Goal: Transaction & Acquisition: Subscribe to service/newsletter

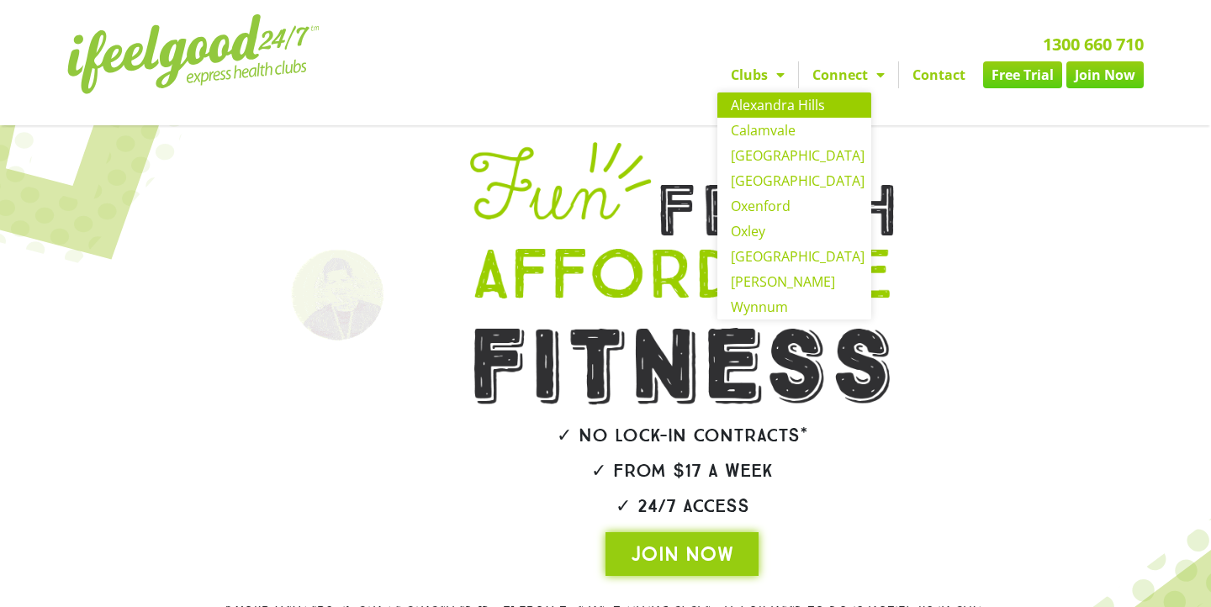
click at [773, 100] on link "Alexandra Hills" at bounding box center [794, 104] width 154 height 25
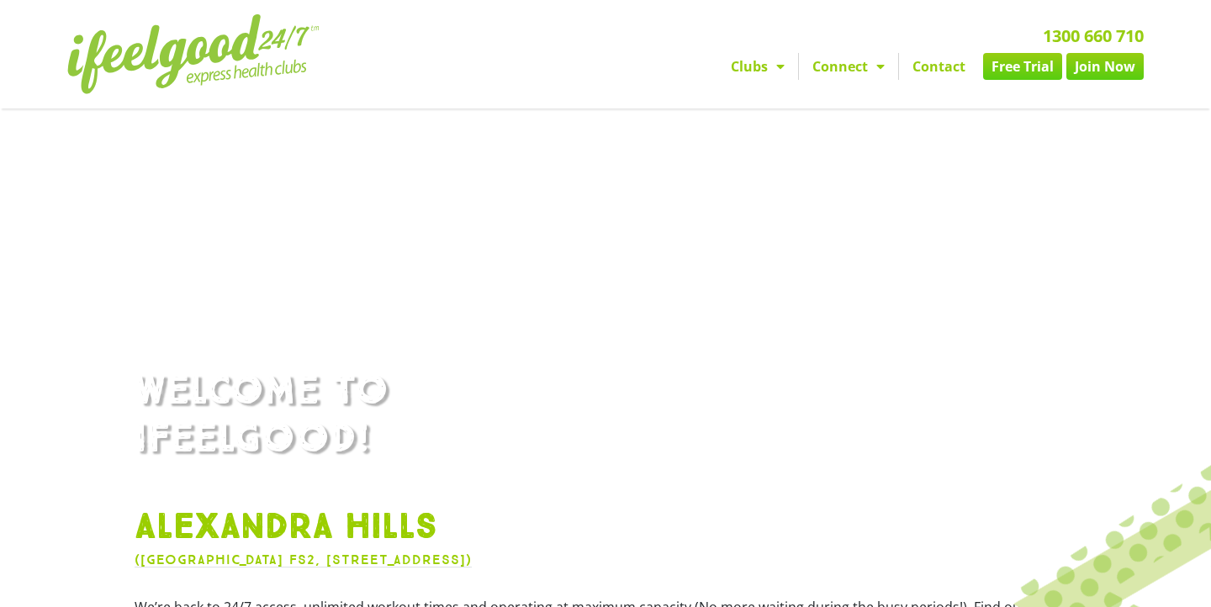
click at [1083, 76] on link "Join Now" at bounding box center [1104, 66] width 77 height 27
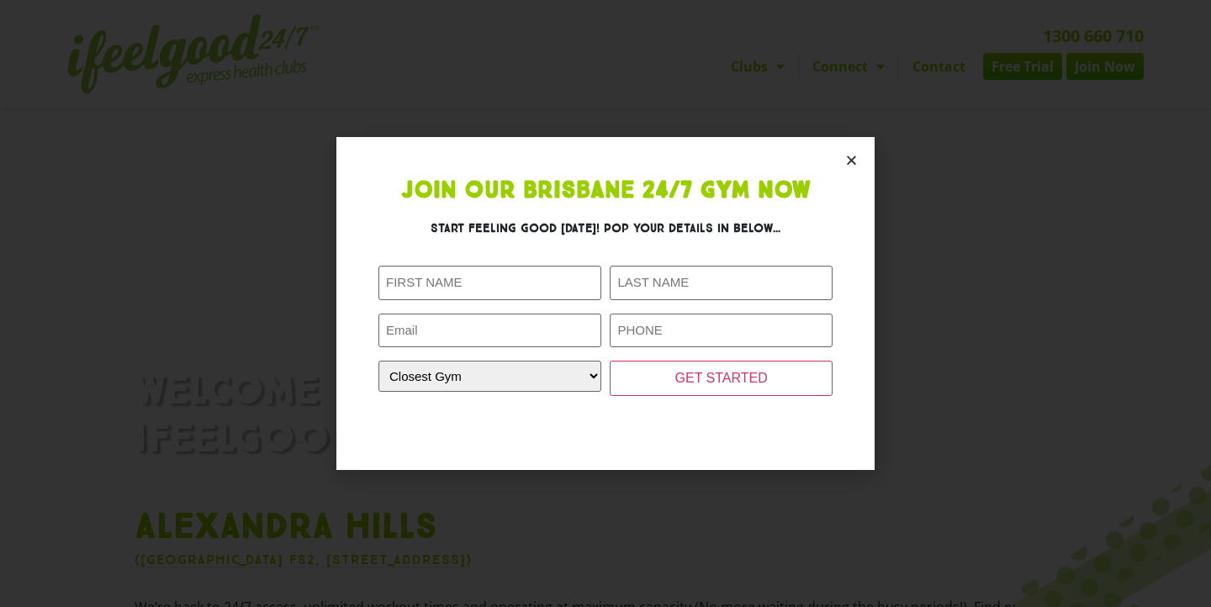
click at [851, 166] on section "Join Our Brisbane 24/7 Gym Now Start feeling good [DATE]! Pop your details in b…" at bounding box center [605, 303] width 538 height 333
click at [853, 154] on icon "Close" at bounding box center [851, 160] width 13 height 13
